Goal: Task Accomplishment & Management: Manage account settings

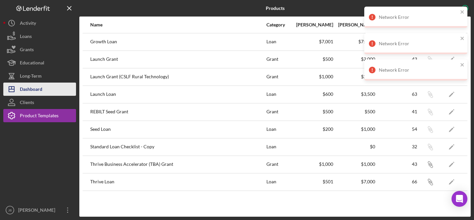
click at [39, 89] on div "Dashboard" at bounding box center [31, 90] width 22 height 15
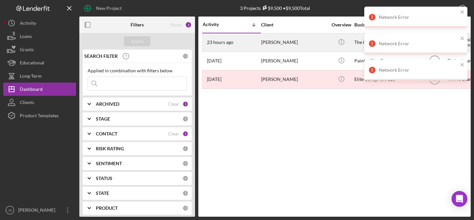
click at [295, 44] on div "[PERSON_NAME]" at bounding box center [294, 43] width 66 height 18
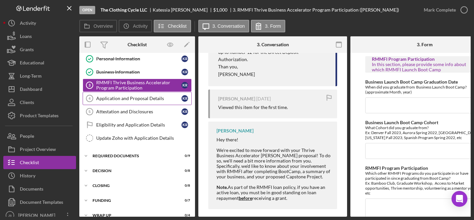
scroll to position [28, 0]
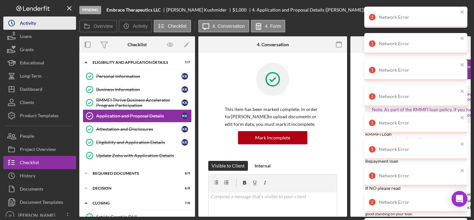
scroll to position [230, 0]
